Goal: Information Seeking & Learning: Learn about a topic

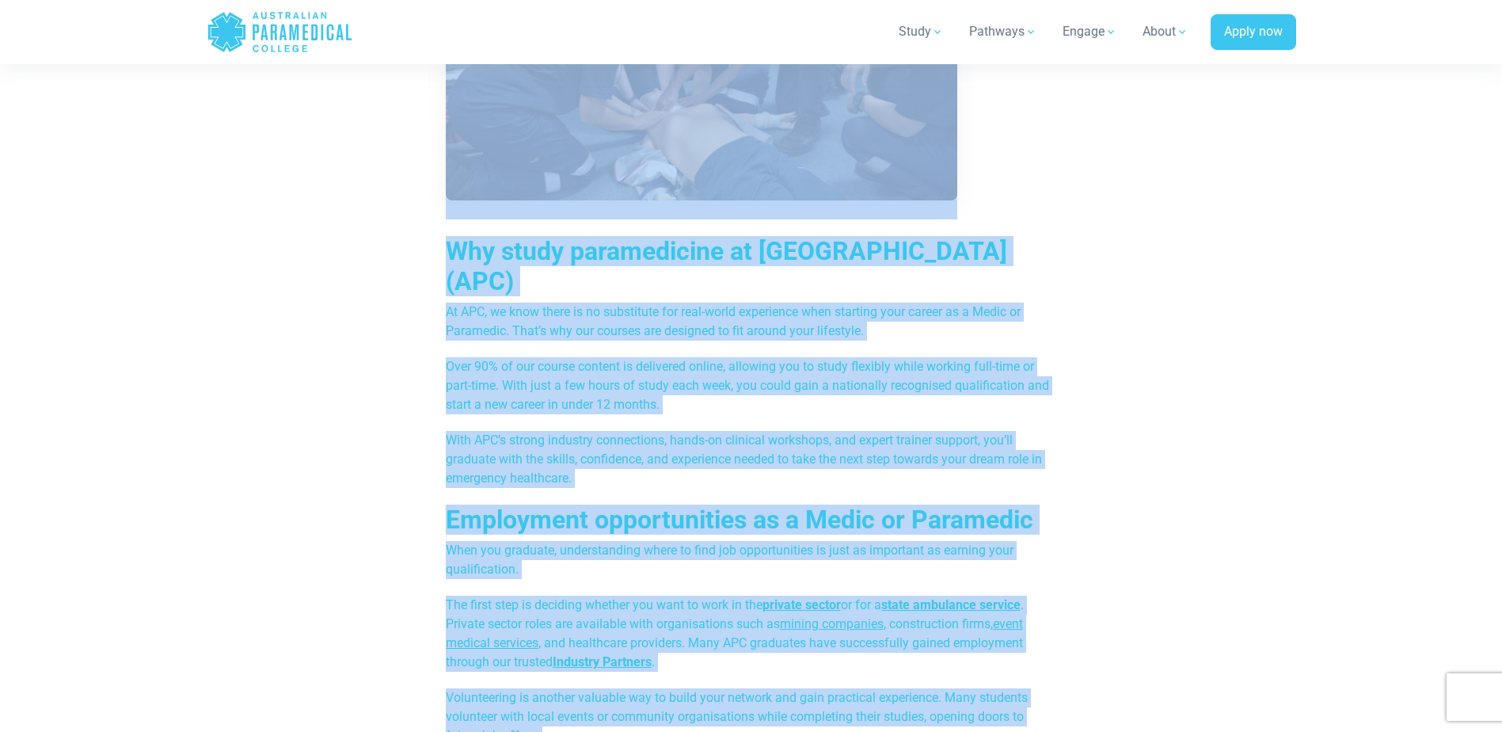
scroll to position [3798, 0]
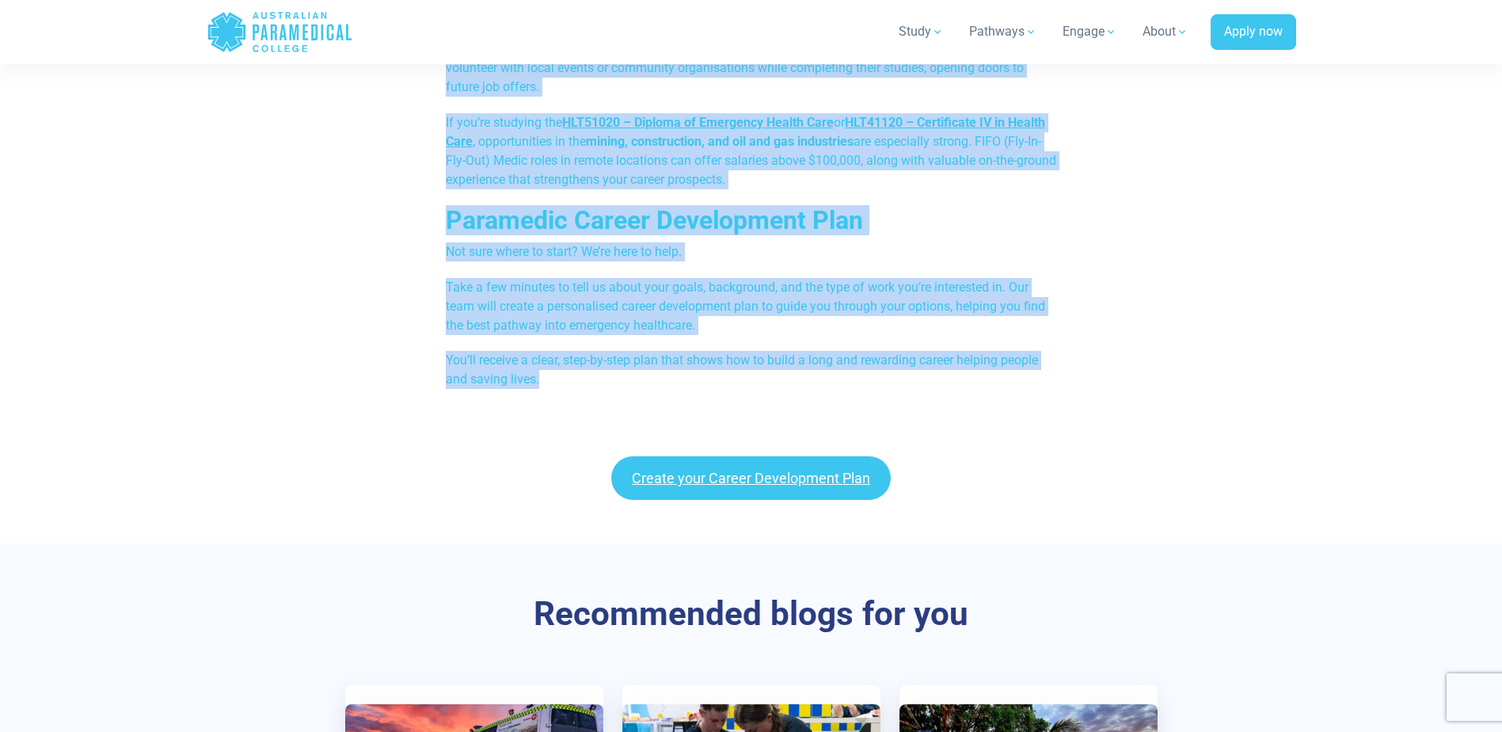
drag, startPoint x: 444, startPoint y: 395, endPoint x: 659, endPoint y: 356, distance: 218.0
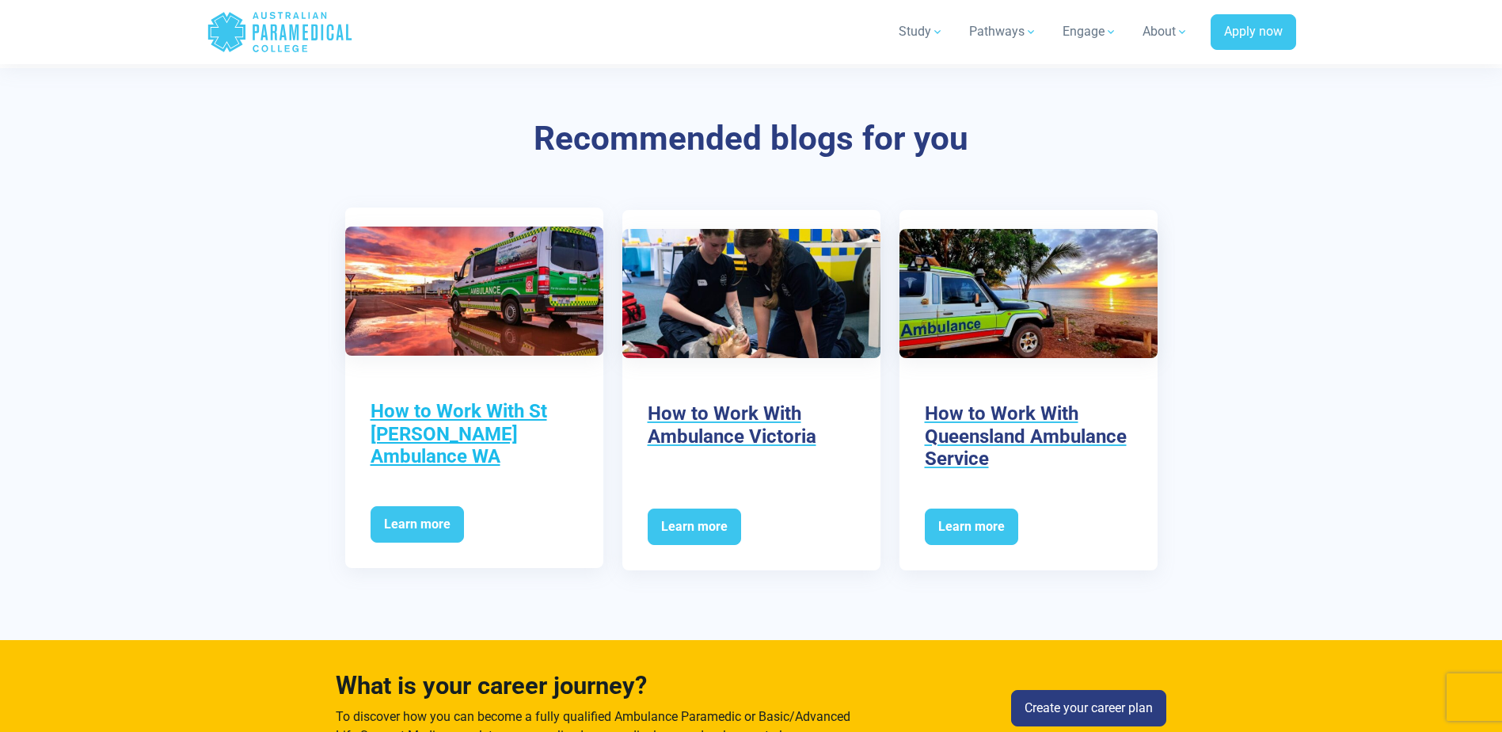
click at [436, 400] on h3 "How to Work With St [PERSON_NAME] Ambulance WA" at bounding box center [474, 434] width 207 height 68
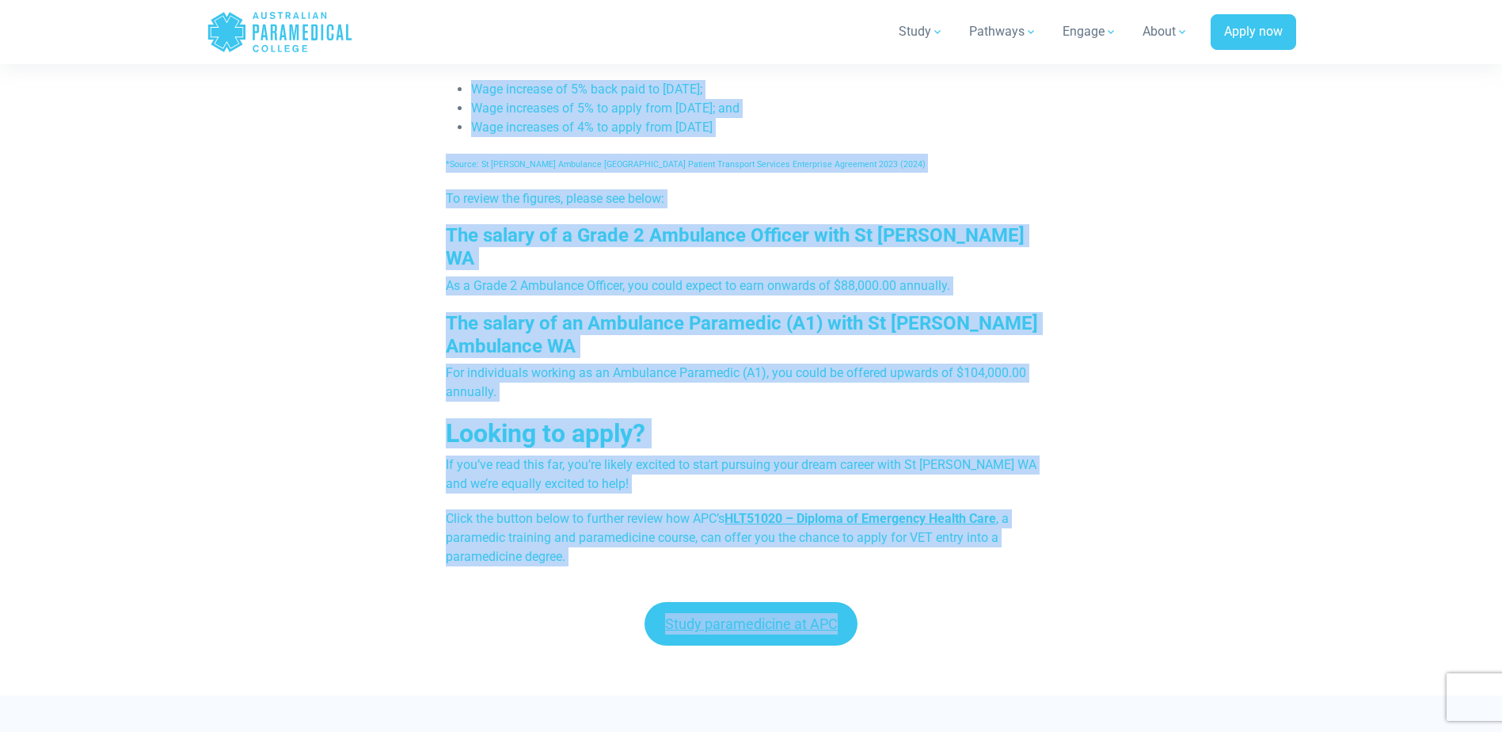
scroll to position [3879, 0]
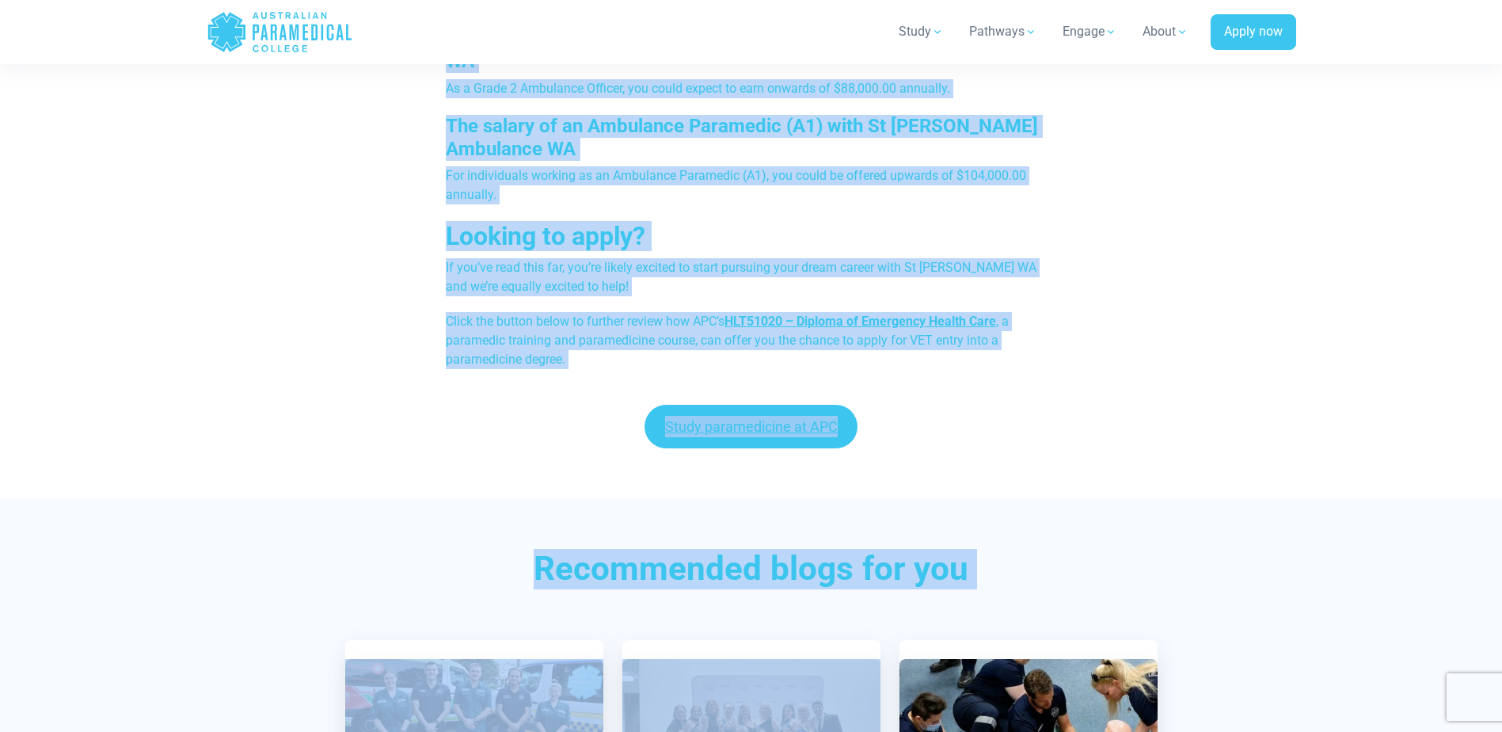
drag, startPoint x: 447, startPoint y: 345, endPoint x: 717, endPoint y: 187, distance: 312.3
